Goal: Transaction & Acquisition: Purchase product/service

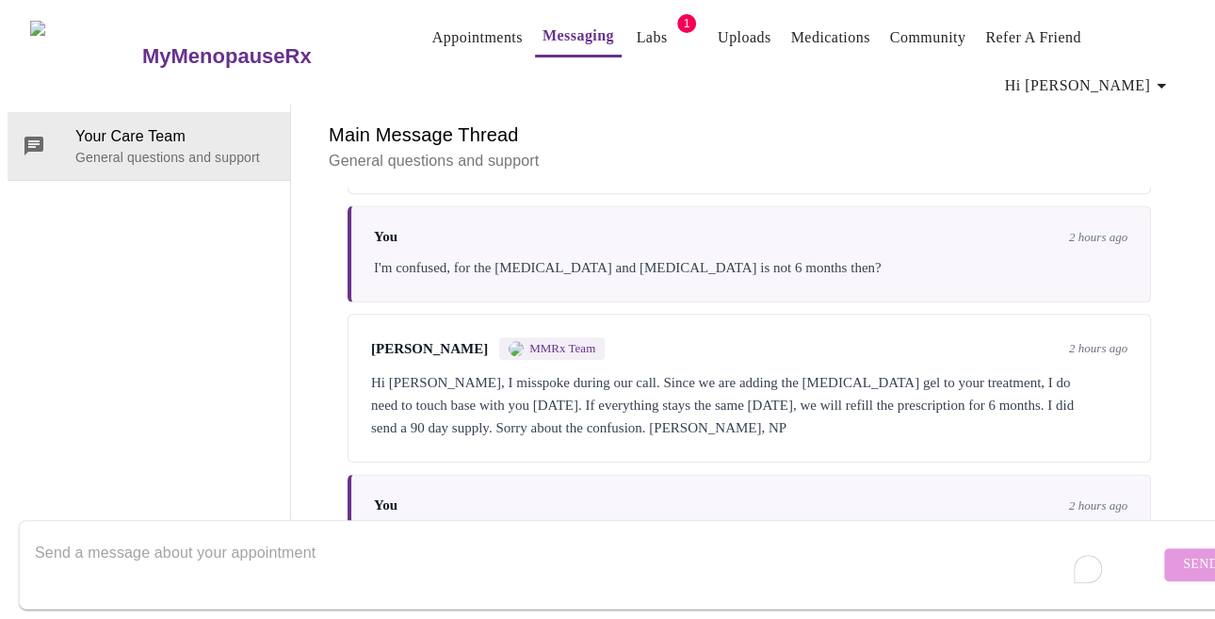
scroll to position [1118, 0]
click at [801, 24] on link "Medications" at bounding box center [829, 37] width 79 height 26
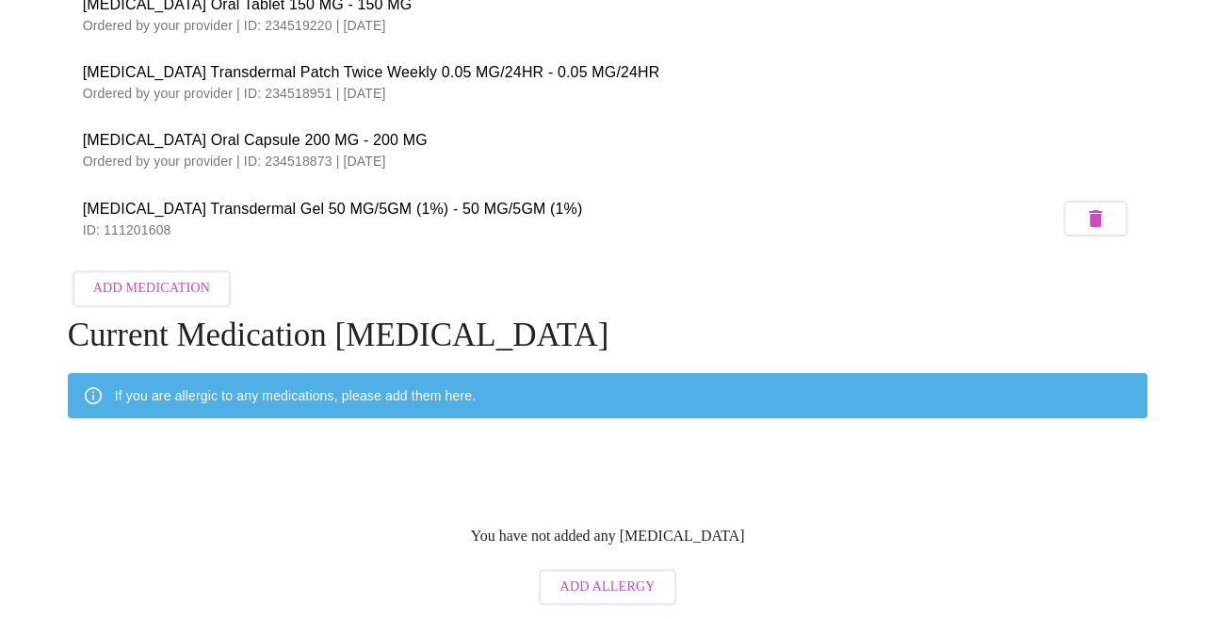
scroll to position [177, 0]
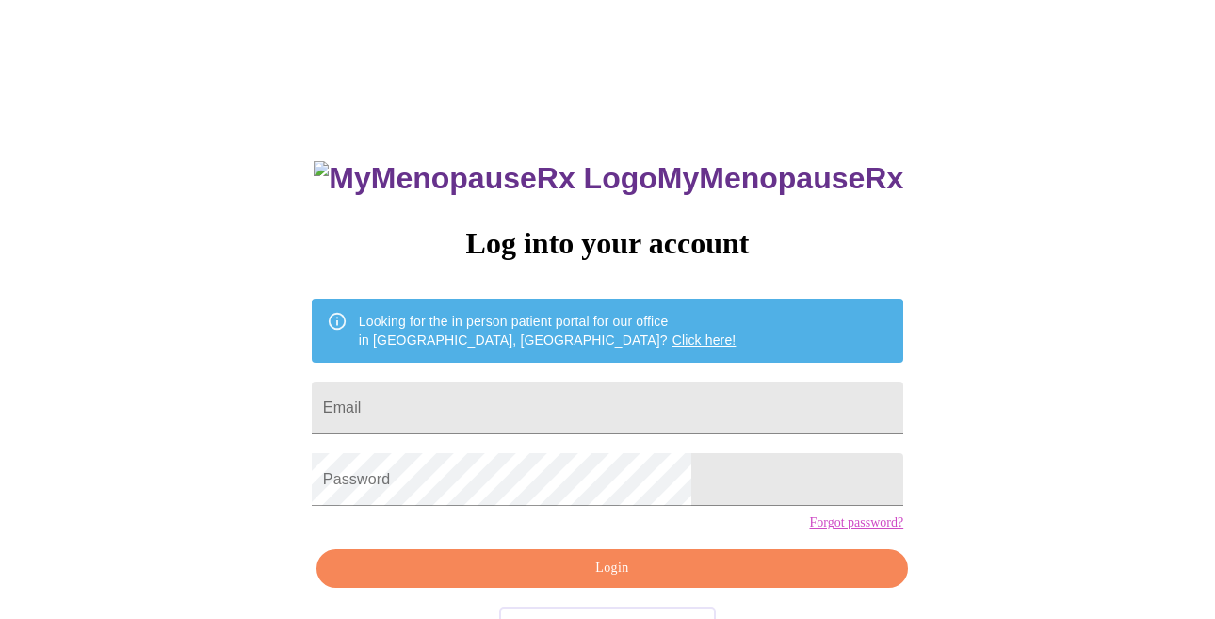
scroll to position [65, 0]
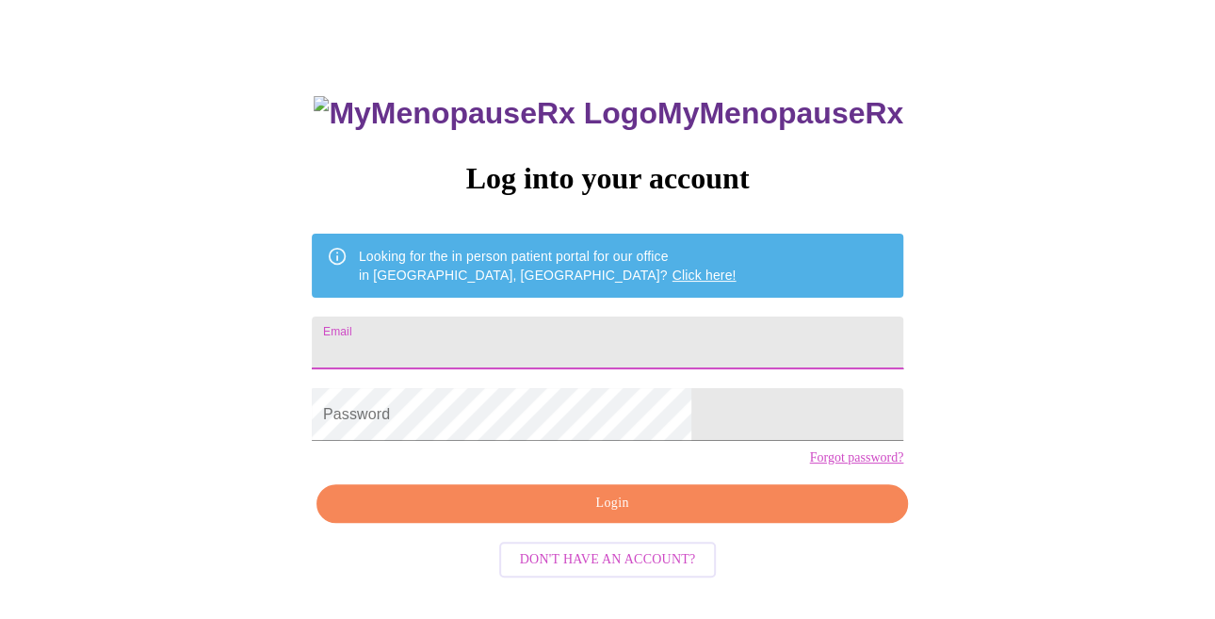
click at [517, 338] on input "Email" at bounding box center [608, 343] width 592 height 53
type input "jghs69@gmail.com"
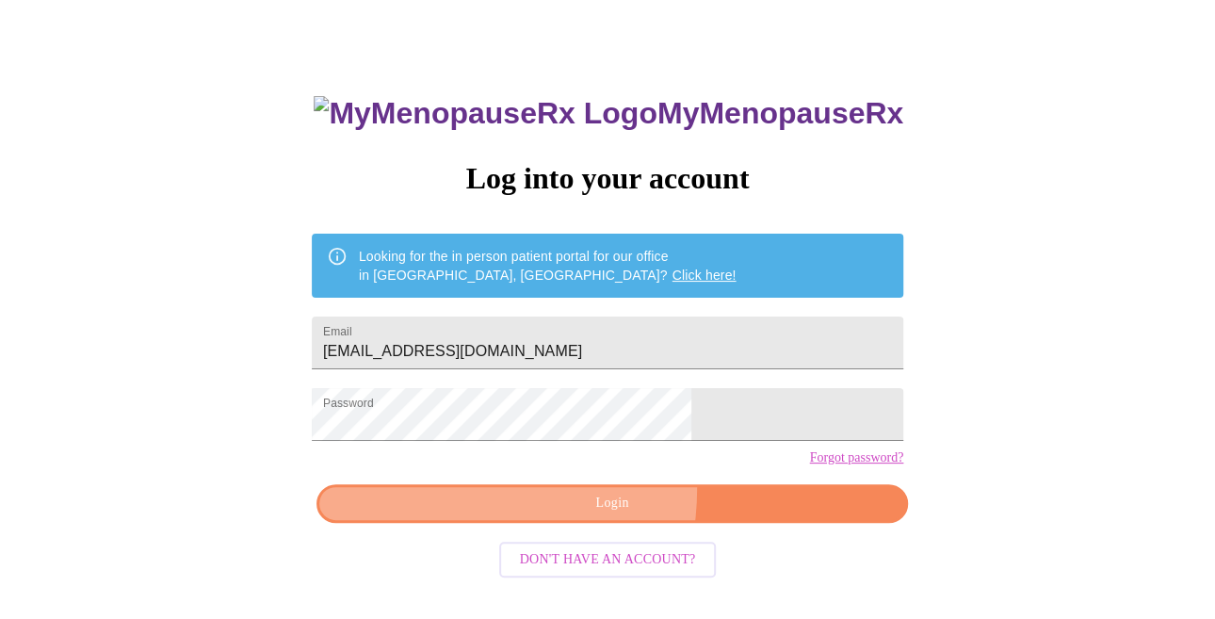
click at [505, 520] on button "Login" at bounding box center [613, 503] width 592 height 39
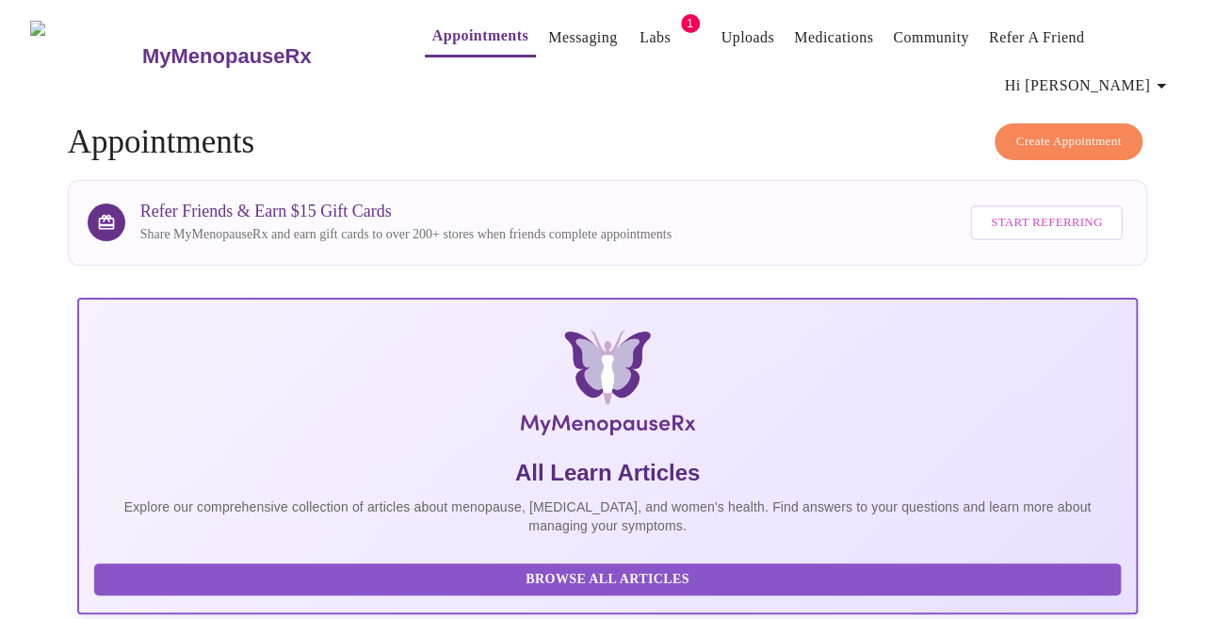
click at [640, 28] on link "Labs" at bounding box center [655, 37] width 31 height 26
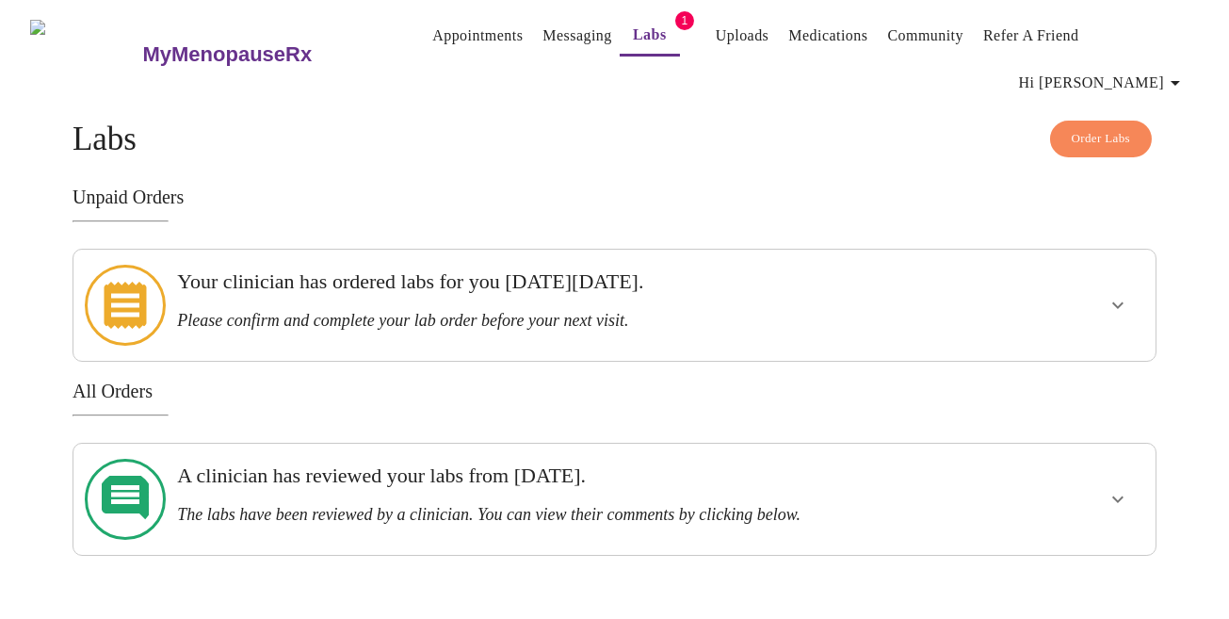
click at [1117, 294] on icon "show more" at bounding box center [1118, 305] width 23 height 23
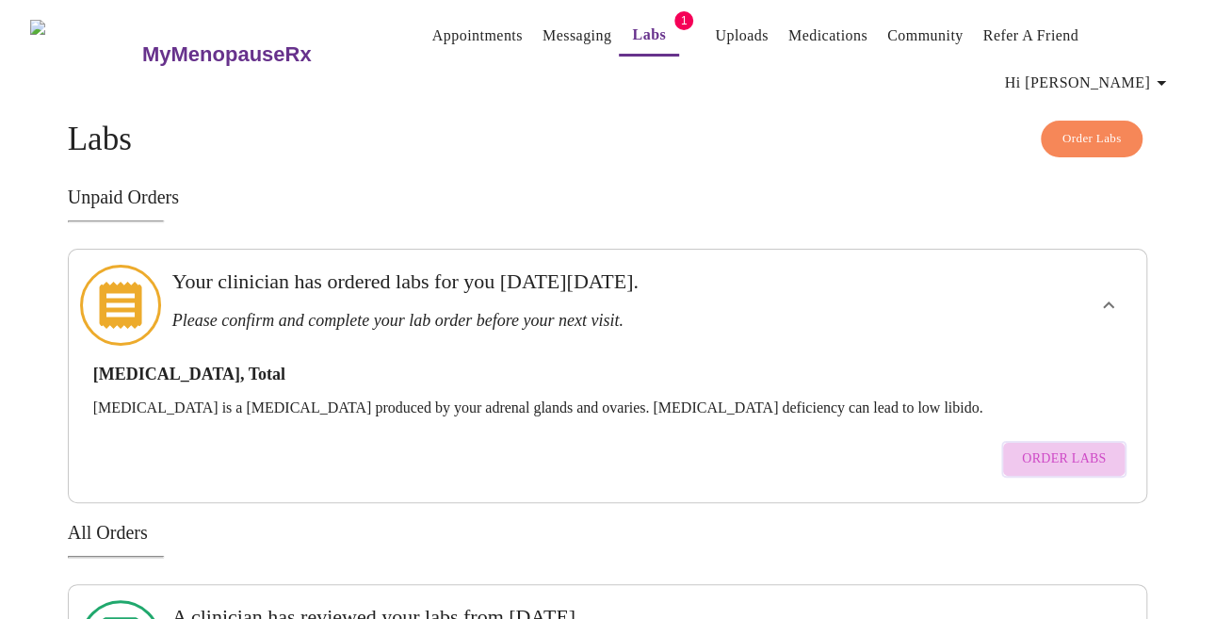
click at [1073, 447] on span "Order Labs" at bounding box center [1064, 459] width 84 height 24
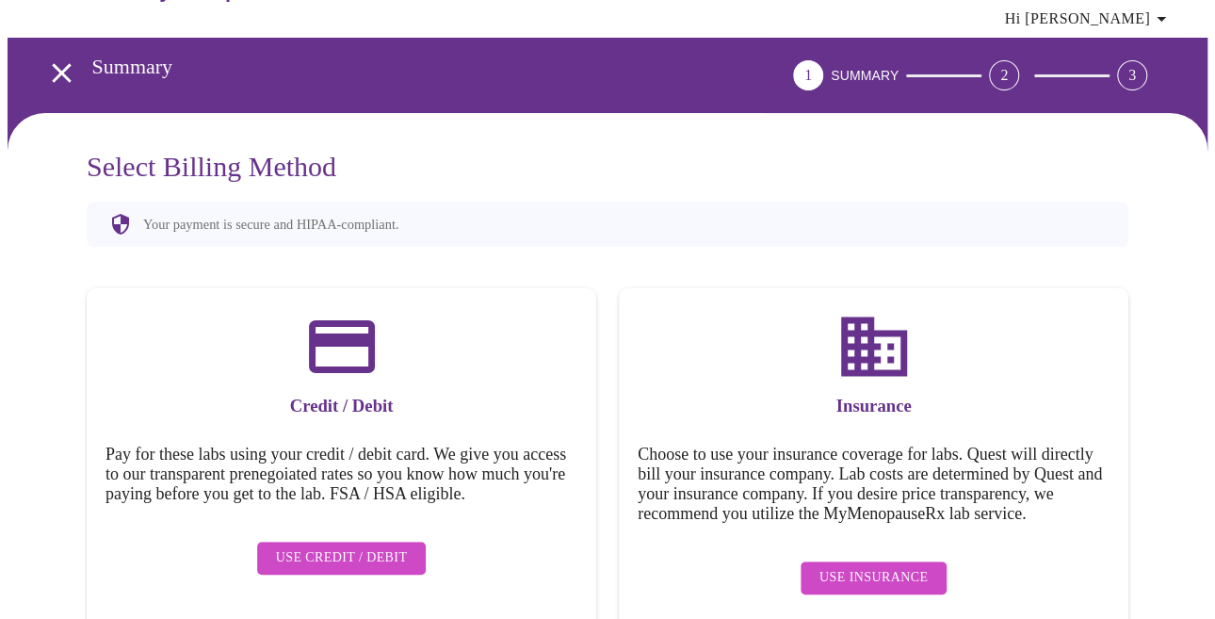
scroll to position [93, 0]
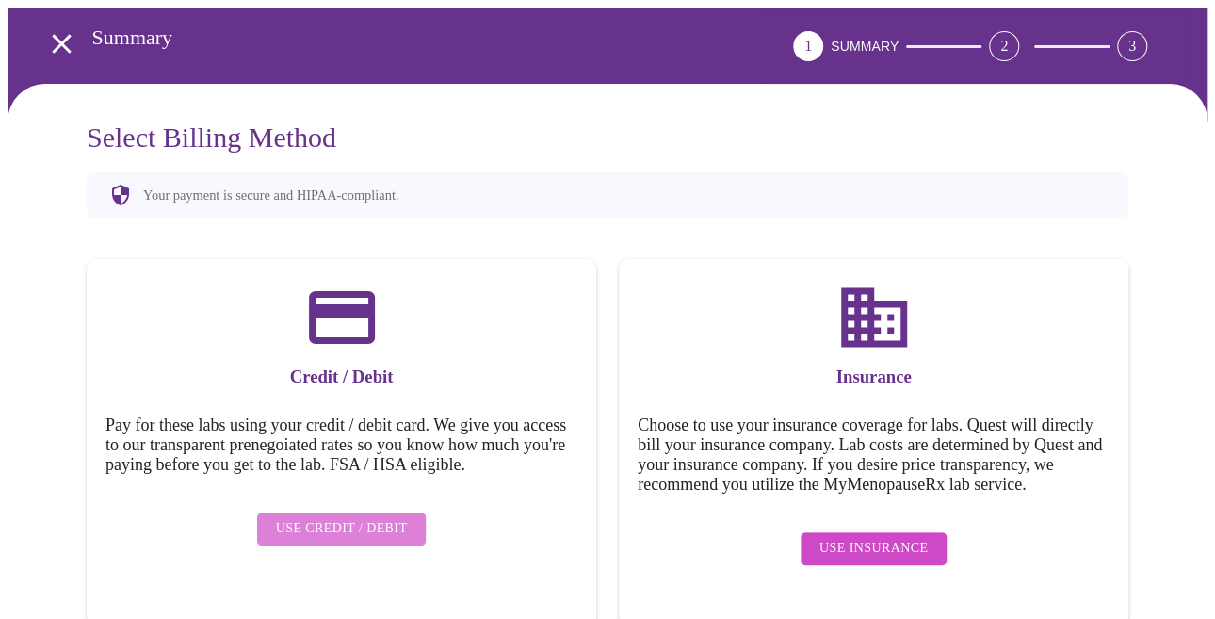
click at [343, 536] on span "Use Credit / Debit" at bounding box center [342, 529] width 132 height 24
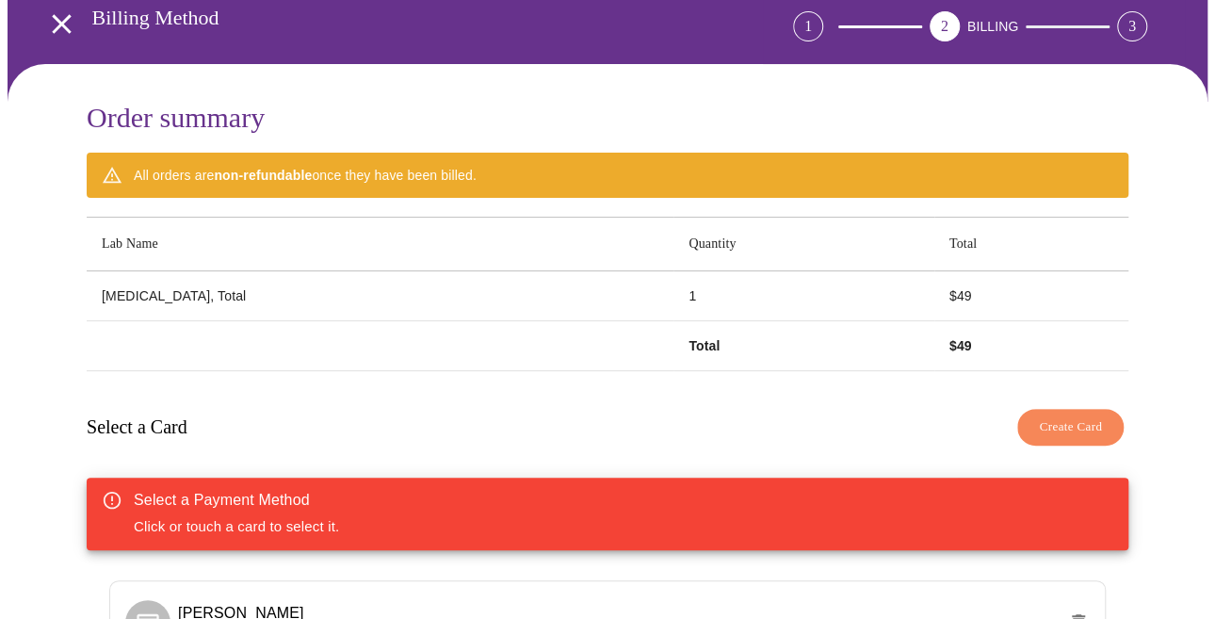
scroll to position [0, 0]
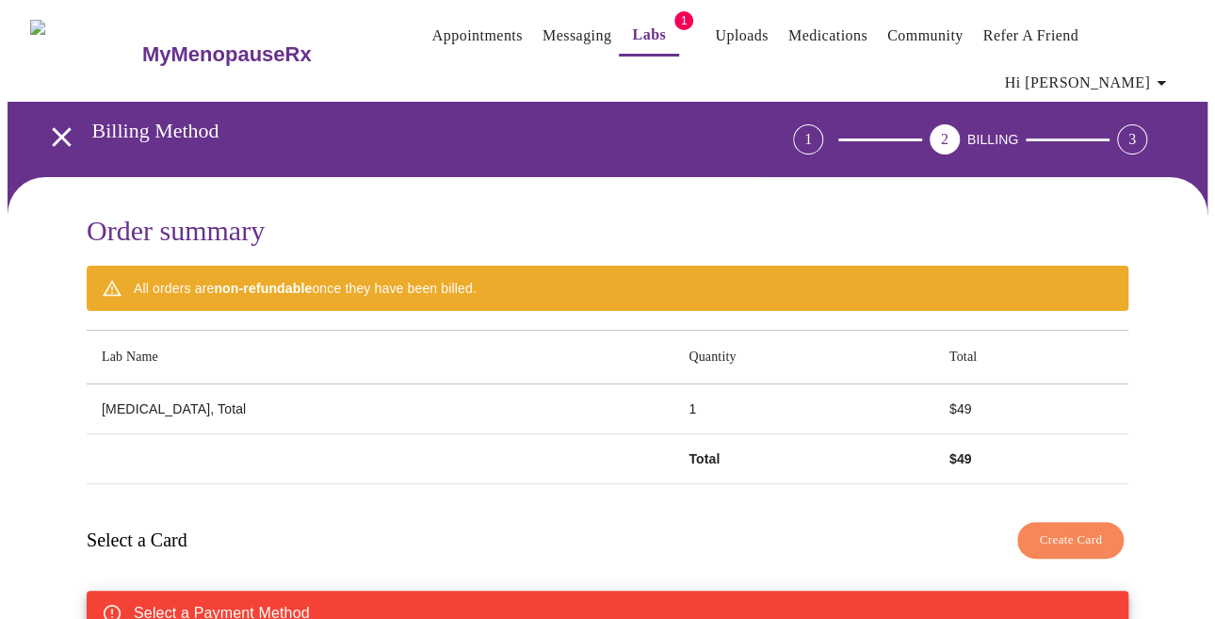
click at [804, 26] on link "Medications" at bounding box center [828, 36] width 79 height 26
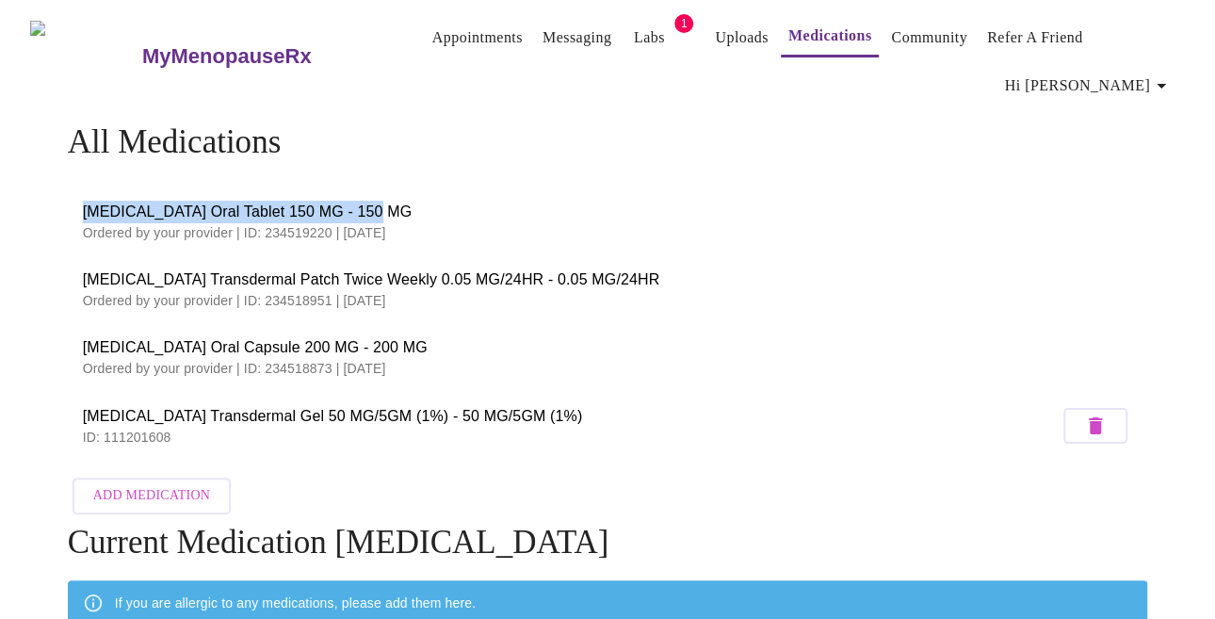
drag, startPoint x: 81, startPoint y: 202, endPoint x: 378, endPoint y: 194, distance: 296.9
click at [378, 201] on span "[MEDICAL_DATA] Oral Tablet 150 MG - 150 MG" at bounding box center [608, 212] width 1050 height 23
copy span "[MEDICAL_DATA] Oral Tablet 150 MG - 150 MG"
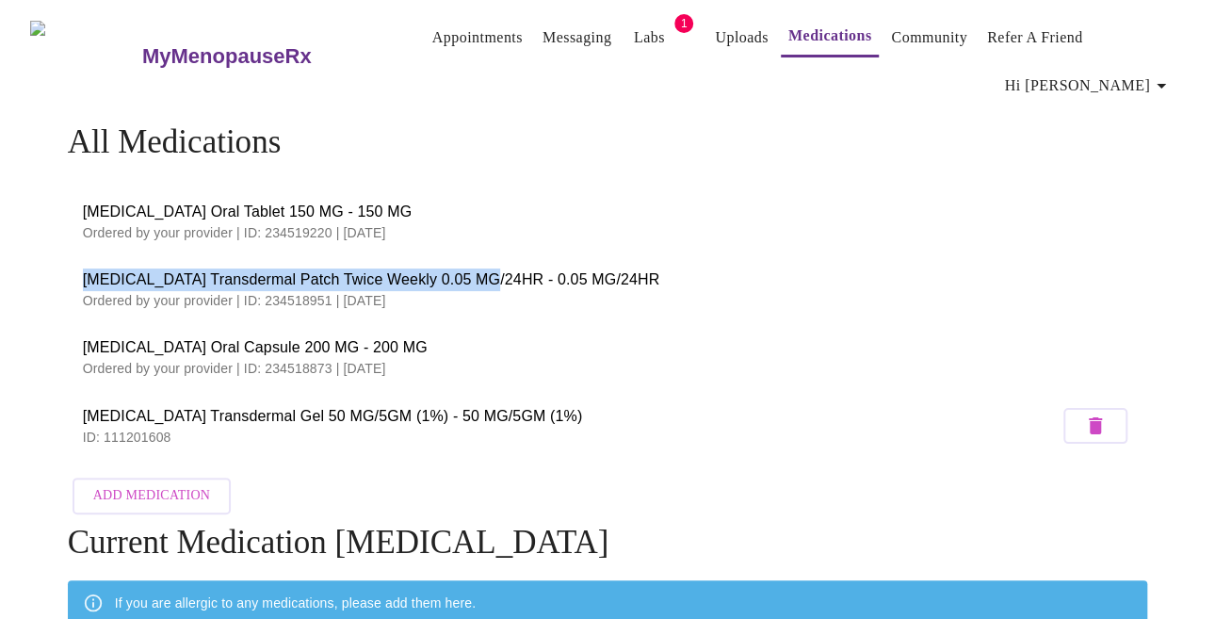
drag, startPoint x: 81, startPoint y: 270, endPoint x: 470, endPoint y: 258, distance: 389.3
click at [470, 258] on li "Estradiol Transdermal Patch Twice Weekly 0.05 MG/24HR - 0.05 MG/24HR Ordered by…" at bounding box center [608, 289] width 1081 height 68
copy span "Estradiol Transdermal Patch Twice Weekly 0.05 MG/24HR"
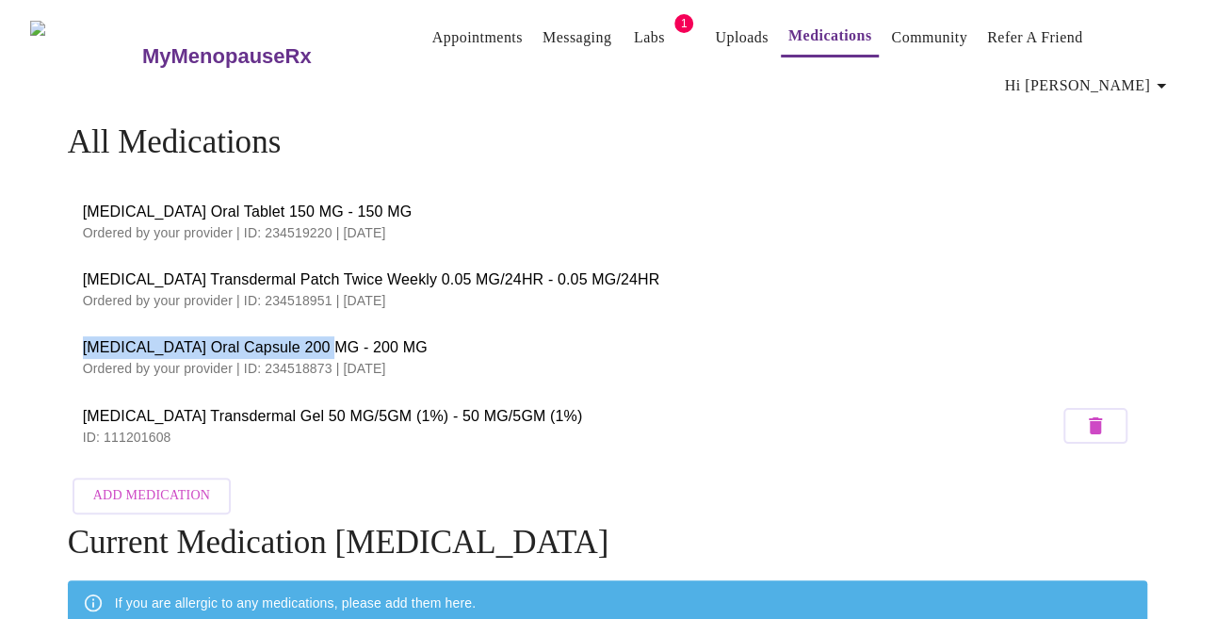
drag, startPoint x: 81, startPoint y: 338, endPoint x: 317, endPoint y: 338, distance: 235.5
click at [317, 338] on span "[MEDICAL_DATA] Oral Capsule 200 MG - 200 MG" at bounding box center [608, 347] width 1050 height 23
copy span "Progesterone Oral Capsule 200 MG"
